Goal: Find contact information: Find contact information

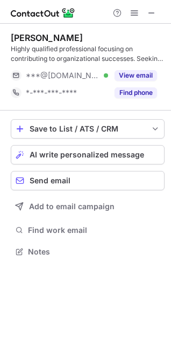
scroll to position [244, 171]
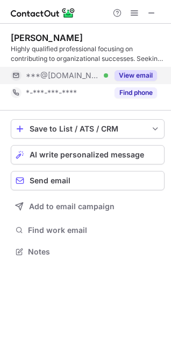
click at [141, 78] on button "View email" at bounding box center [136, 75] width 43 height 11
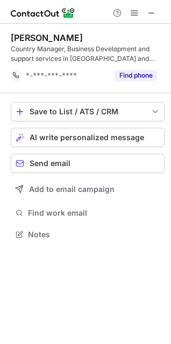
scroll to position [227, 171]
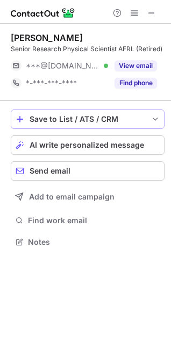
scroll to position [234, 171]
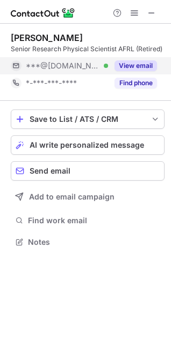
click at [142, 64] on button "View email" at bounding box center [136, 65] width 43 height 11
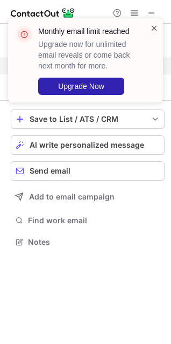
click at [151, 26] on span at bounding box center [154, 28] width 9 height 11
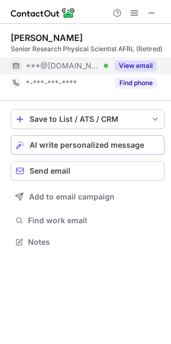
click at [15, 145] on button "AI write personalized message" at bounding box center [88, 144] width 154 height 19
